Goal: Task Accomplishment & Management: Manage account settings

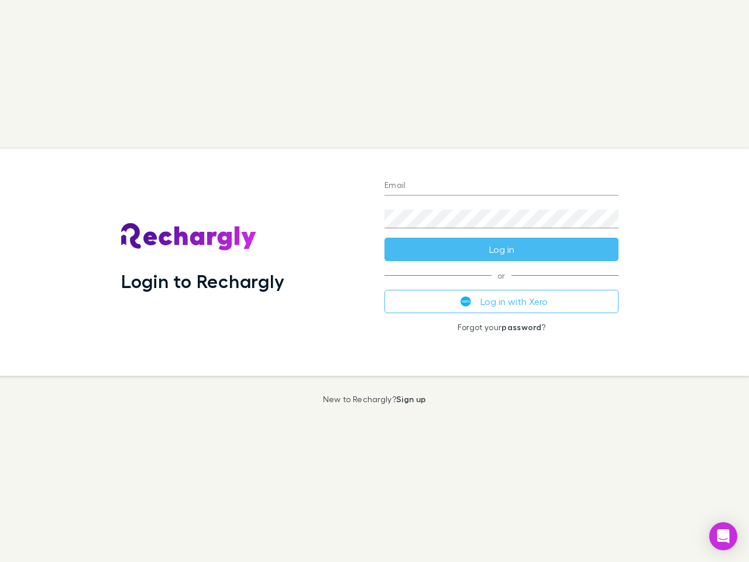
click at [375, 281] on div "Login to Rechargly" at bounding box center [243, 262] width 263 height 227
click at [502, 186] on input "Email" at bounding box center [502, 186] width 234 height 19
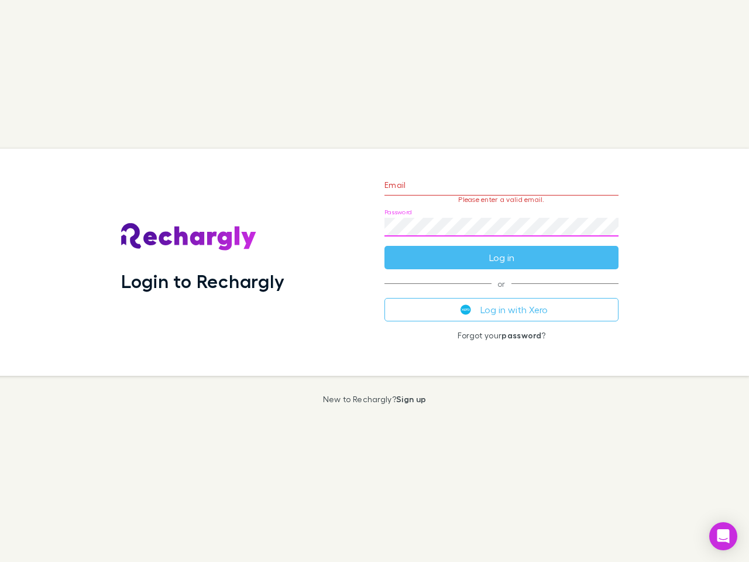
click at [502, 249] on form "Email Please enter a valid email. Password Log in" at bounding box center [502, 218] width 234 height 102
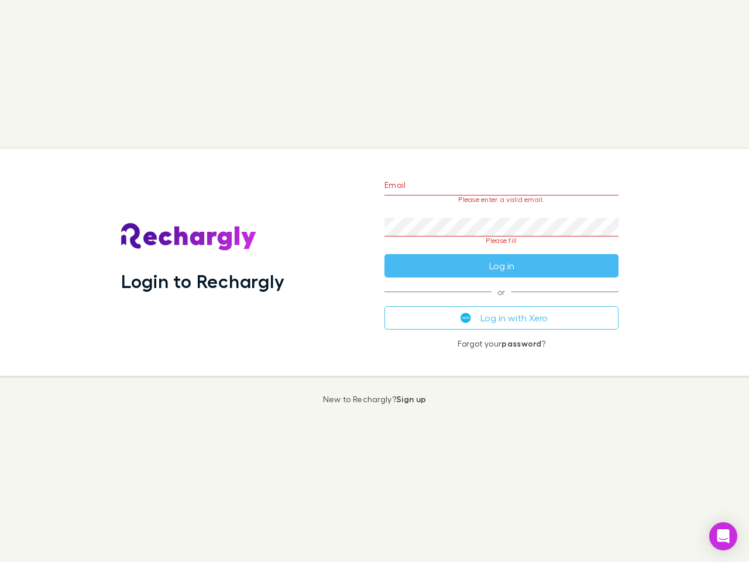
click at [502, 301] on div "Email Please enter a valid email. Password Please fill Log in or Log in with Xe…" at bounding box center [501, 262] width 253 height 227
click at [724, 536] on icon "Open Intercom Messenger" at bounding box center [724, 536] width 12 height 14
